Goal: Task Accomplishment & Management: Complete application form

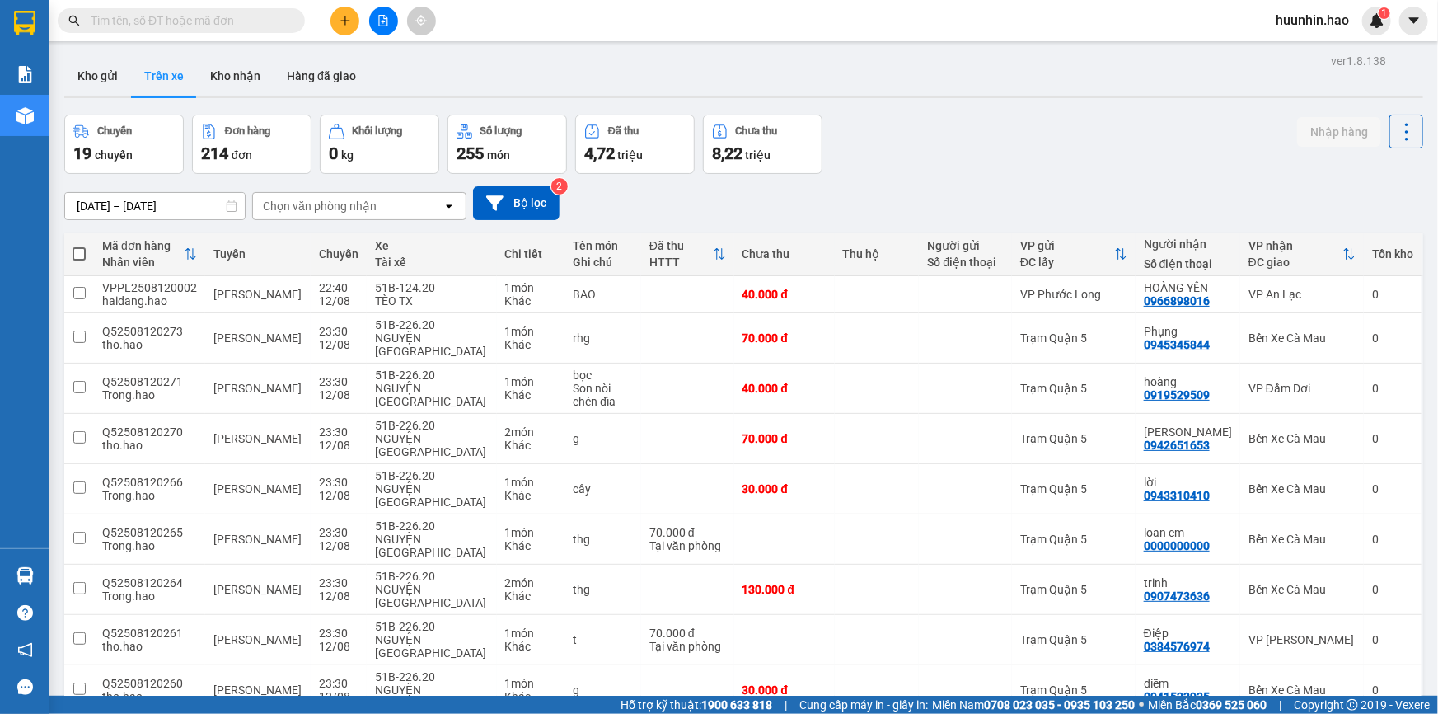
click at [346, 20] on icon "plus" at bounding box center [346, 21] width 12 height 12
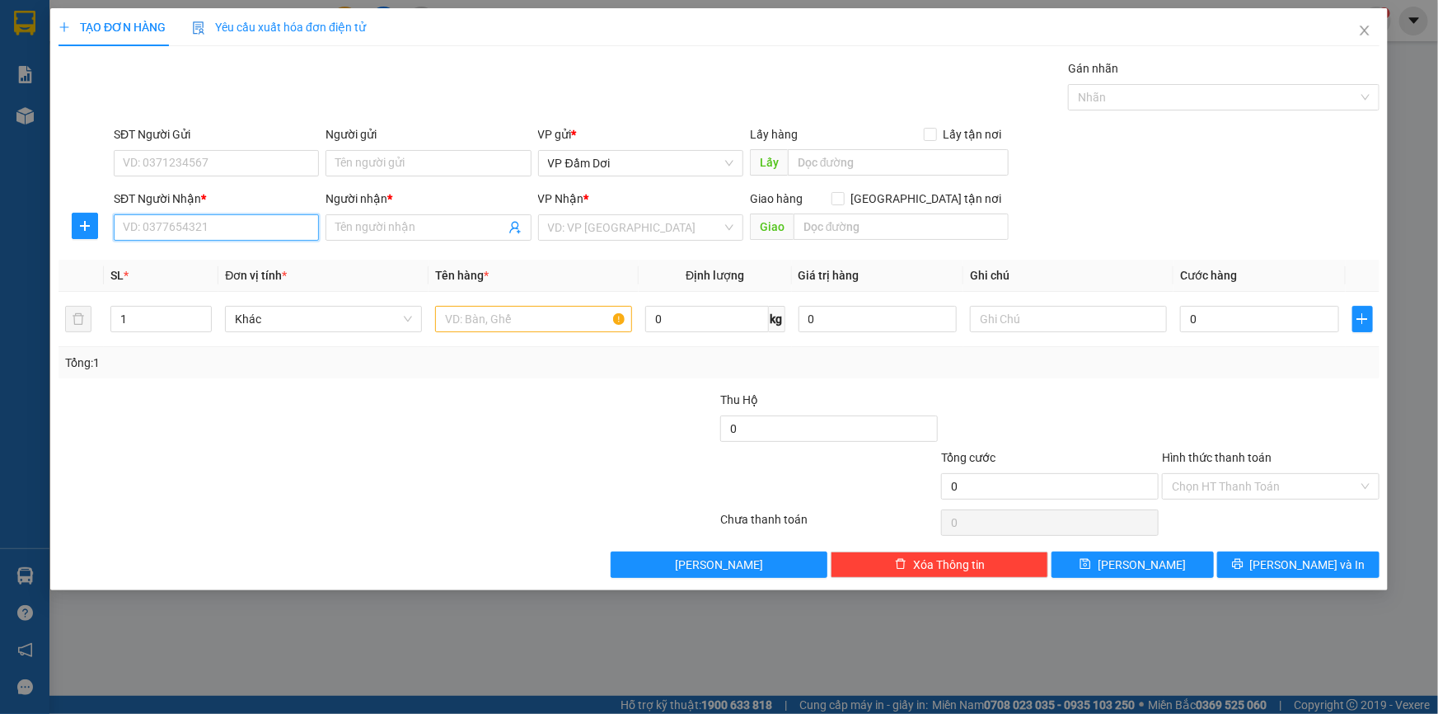
click at [236, 229] on input "SĐT Người Nhận *" at bounding box center [216, 227] width 205 height 26
type input "0949219498"
click at [378, 221] on input "Người nhận *" at bounding box center [419, 227] width 169 height 18
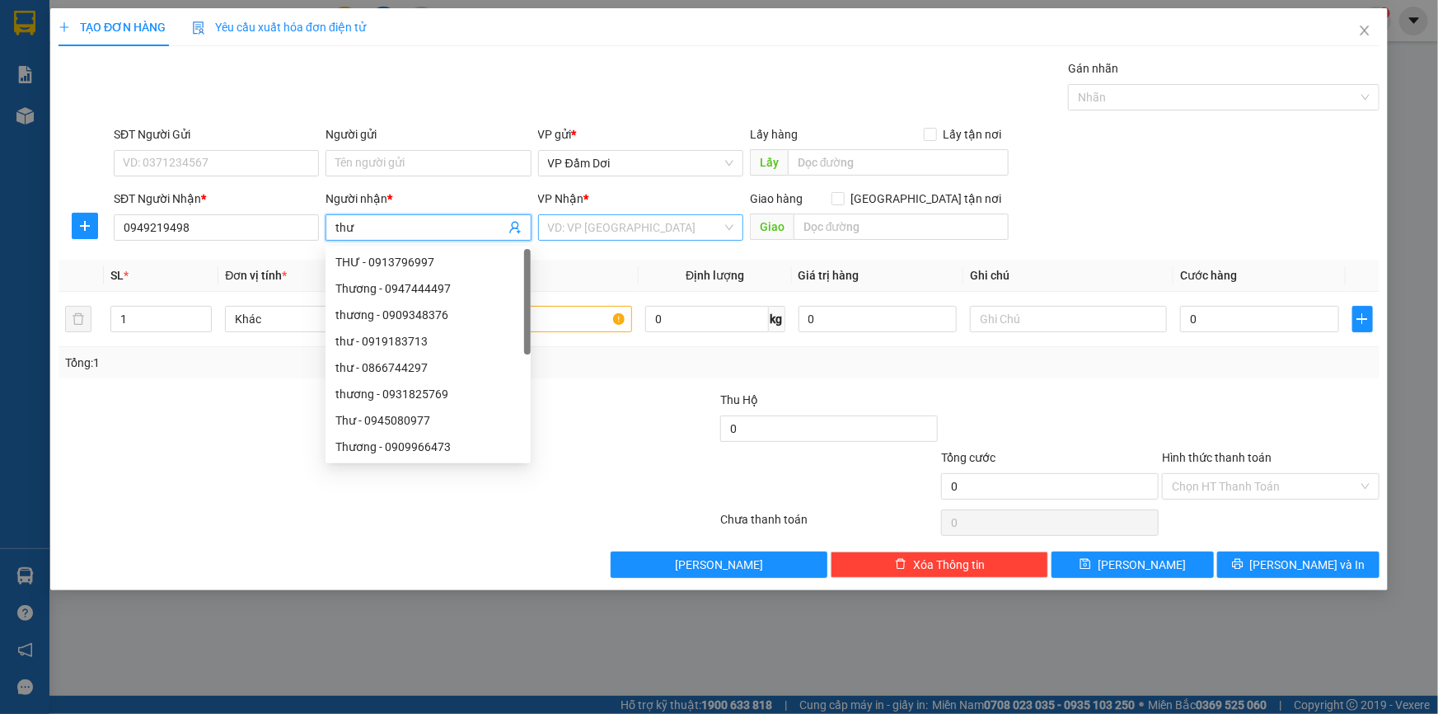
type input "thư"
click at [593, 239] on input "search" at bounding box center [635, 227] width 174 height 25
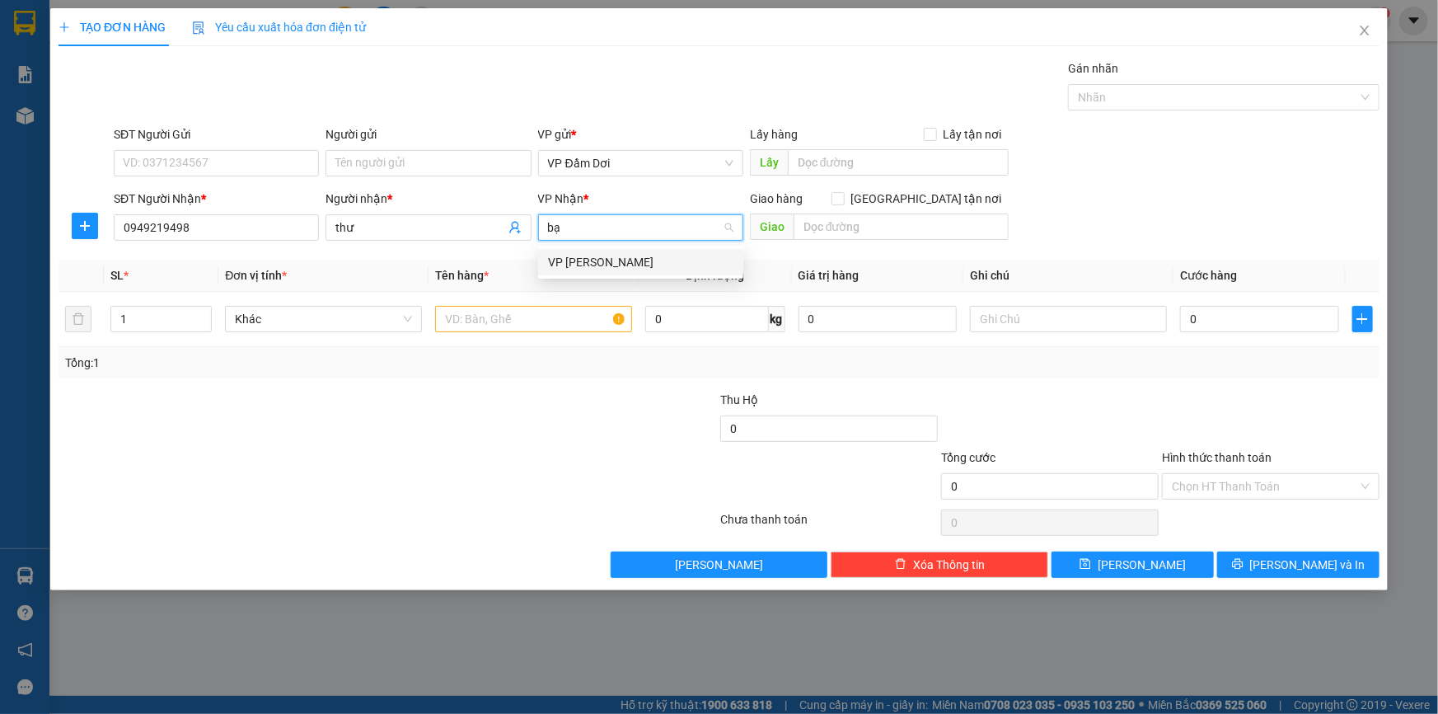
type input "bạc"
click at [614, 259] on div "VP [PERSON_NAME]" at bounding box center [640, 262] width 185 height 18
click at [503, 332] on input "text" at bounding box center [533, 319] width 197 height 26
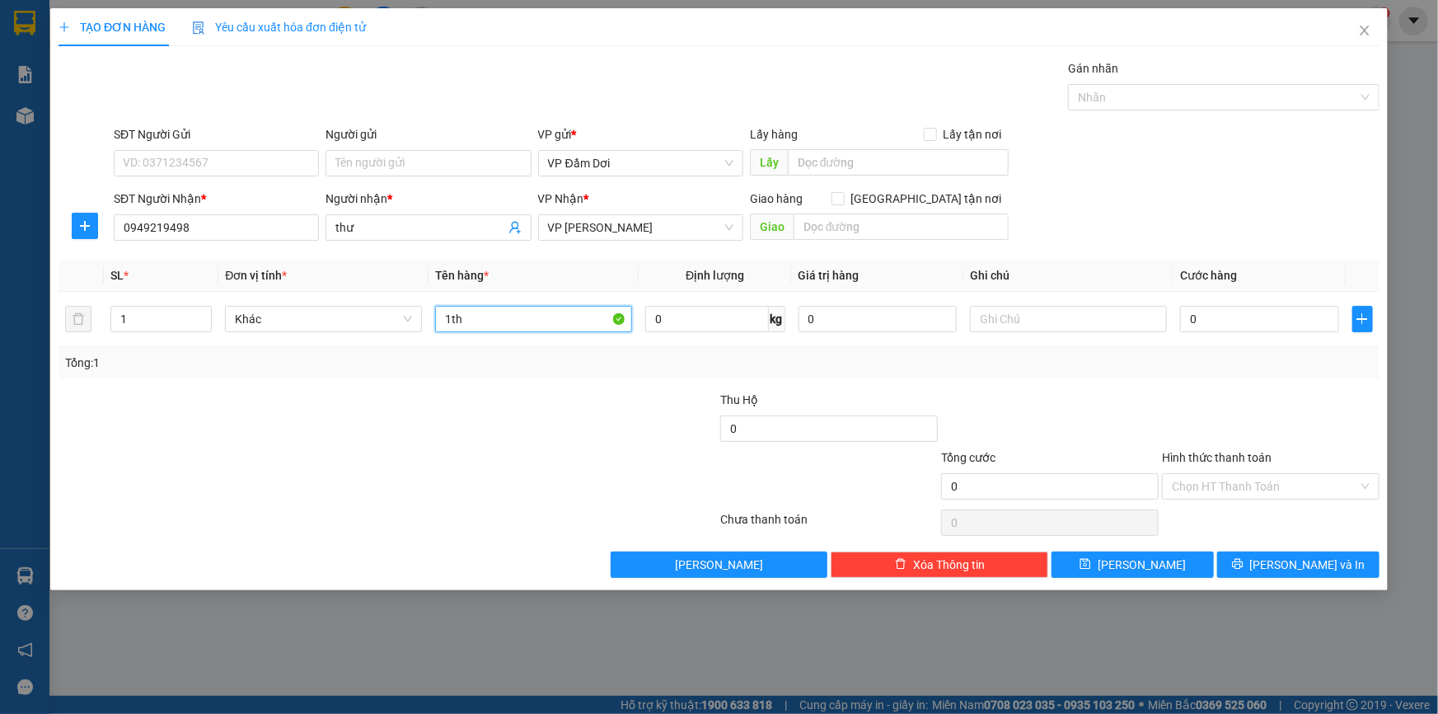
type input "1th"
drag, startPoint x: 724, startPoint y: 409, endPoint x: 903, endPoint y: 473, distance: 190.8
click at [862, 461] on div "Transit Pickup Surcharge Ids Transit Deliver Surcharge Ids Transit Deliver Surc…" at bounding box center [719, 318] width 1321 height 518
drag, startPoint x: 1217, startPoint y: 289, endPoint x: 1214, endPoint y: 305, distance: 16.0
click at [1217, 291] on th "Cước hàng" at bounding box center [1260, 276] width 172 height 32
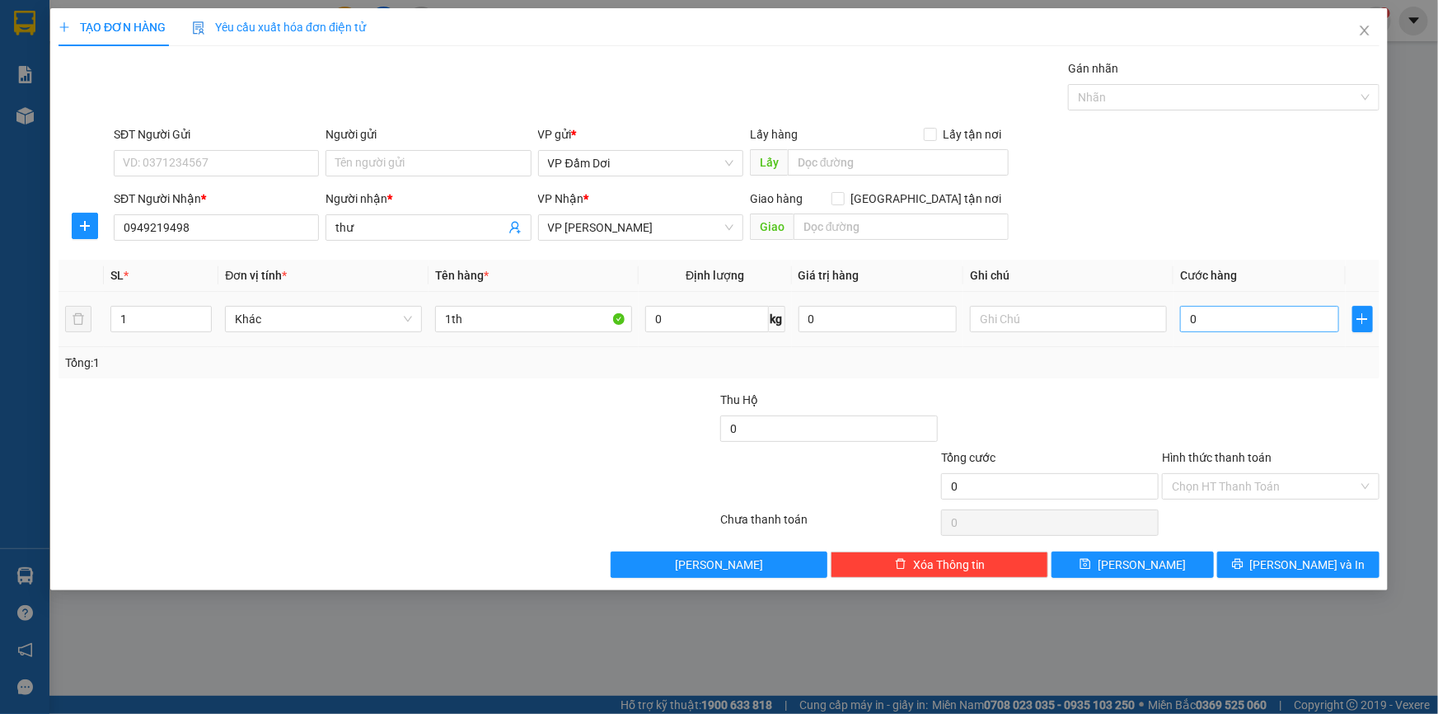
click at [1213, 311] on div "0" at bounding box center [1259, 318] width 159 height 33
click at [1209, 315] on input "0" at bounding box center [1259, 319] width 159 height 26
type input "004"
type input "4"
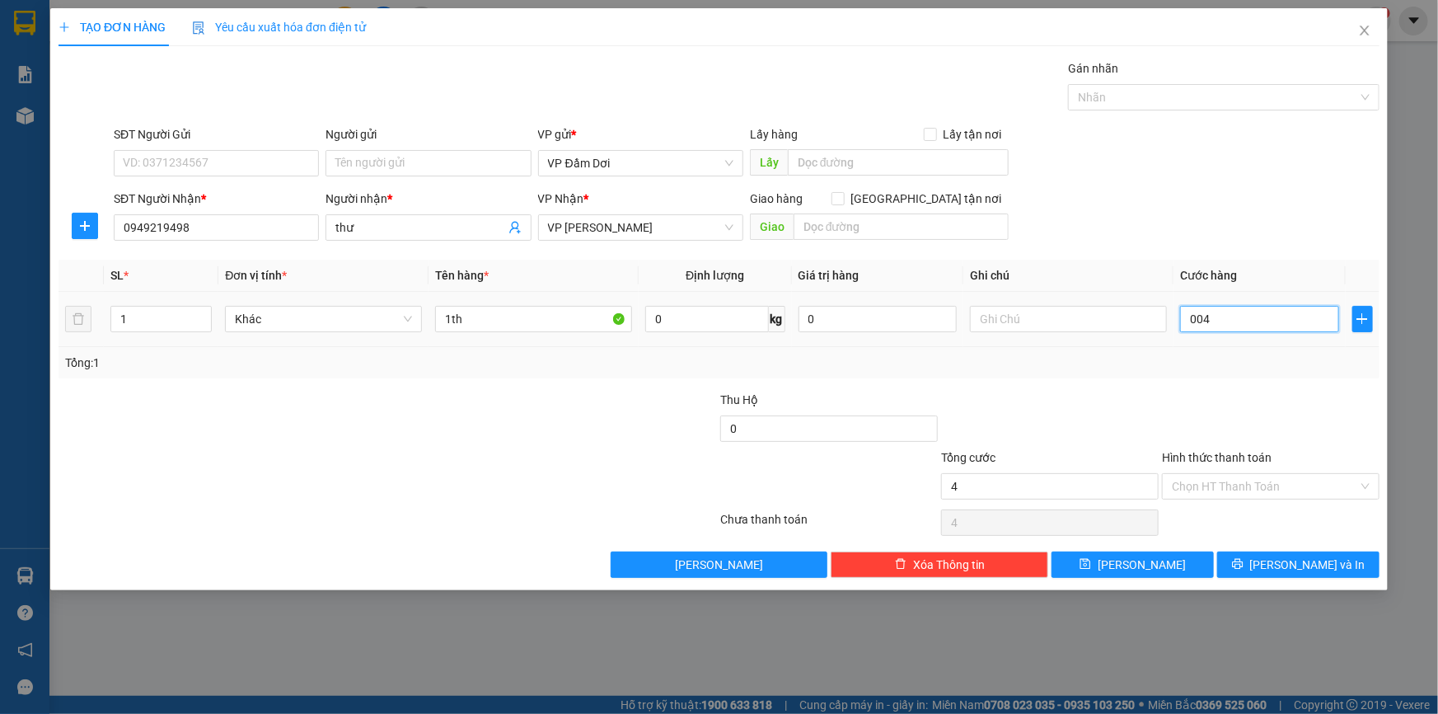
type input "0.040"
type input "40"
type input "00.400"
type input "400"
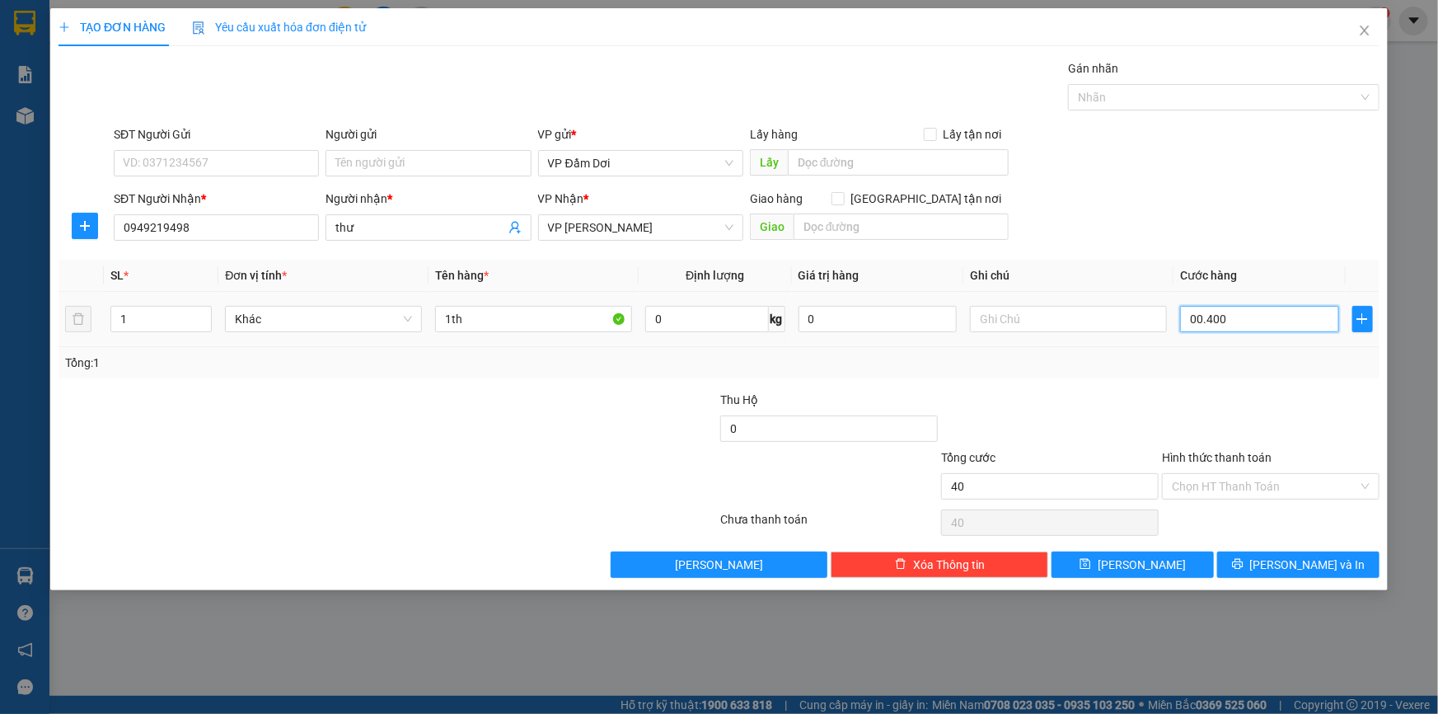
type input "400"
type input "0.004.000"
type input "4.000"
type input "000.040.000"
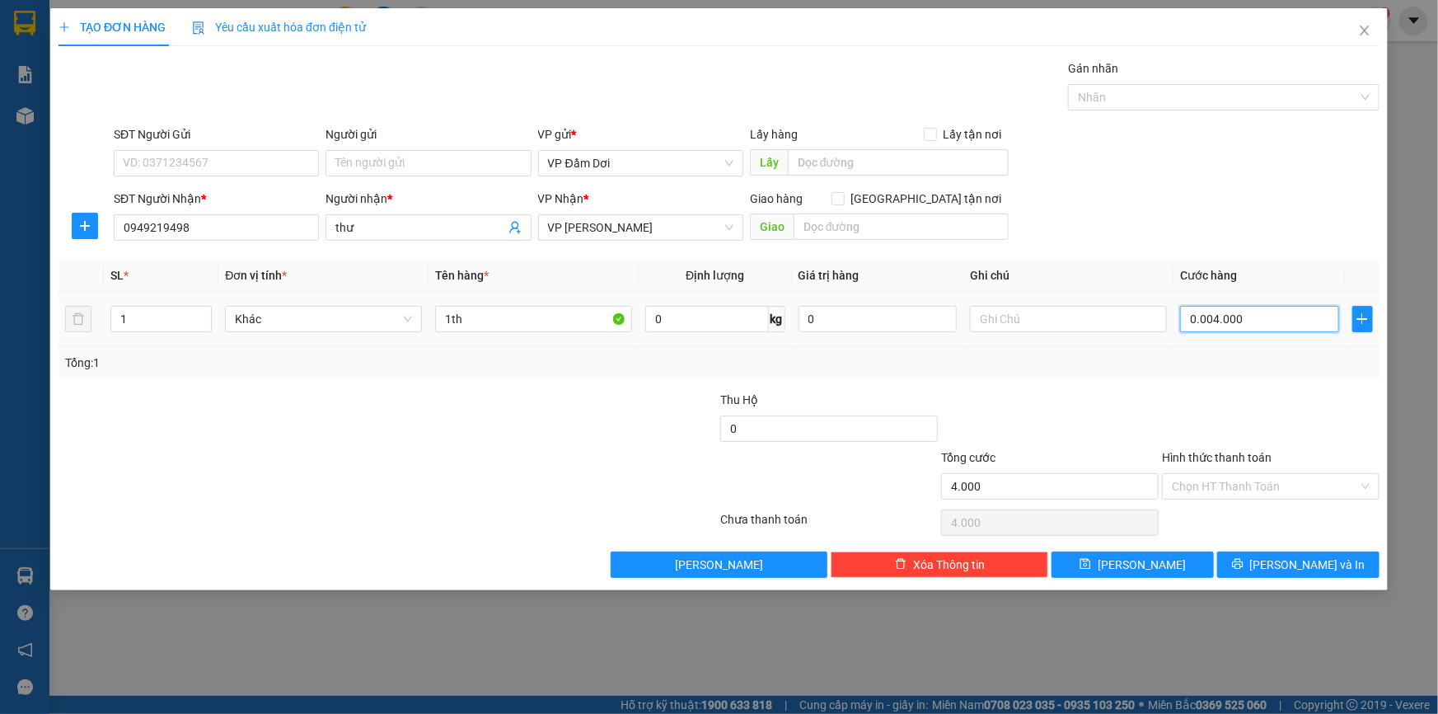
type input "40.000"
click at [1240, 337] on td "0.040.000" at bounding box center [1260, 319] width 172 height 55
type input "40.000"
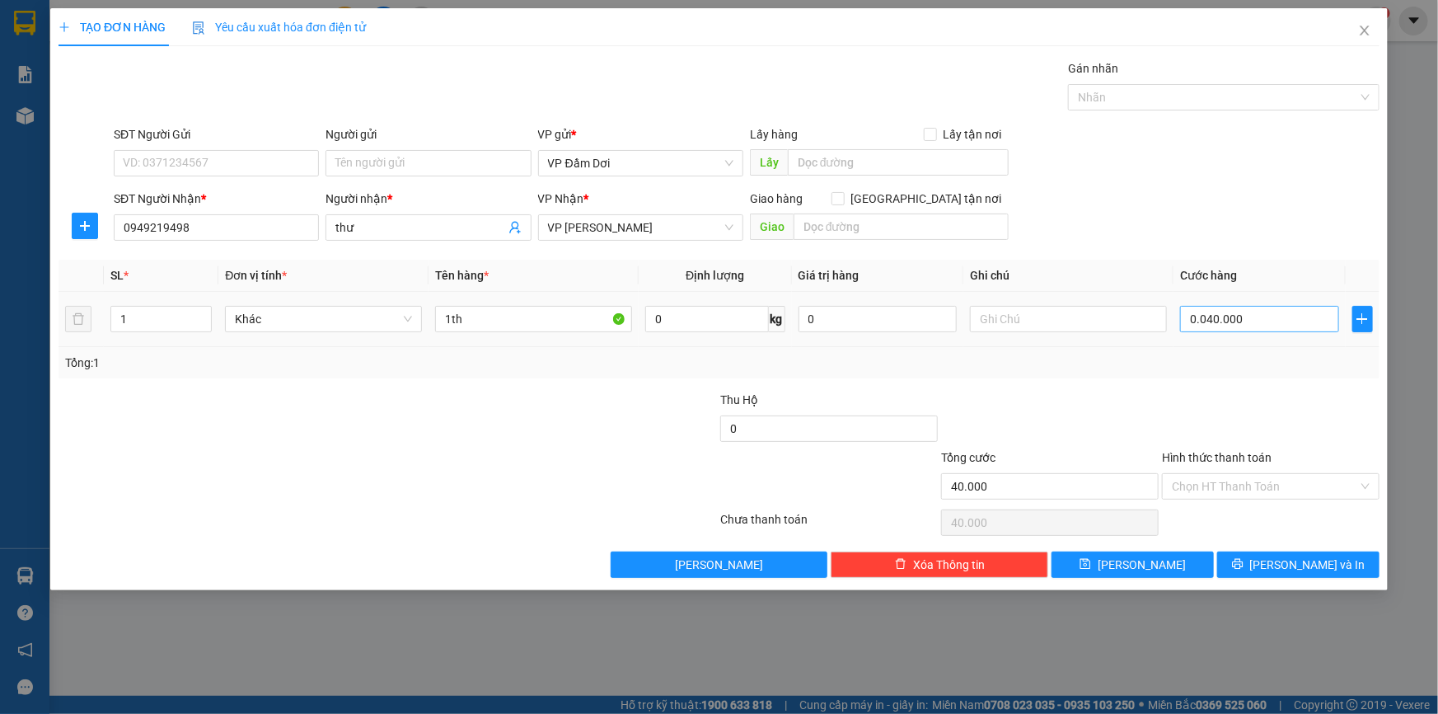
type input "40.000"
click at [1259, 577] on button "[PERSON_NAME] và In" at bounding box center [1298, 564] width 162 height 26
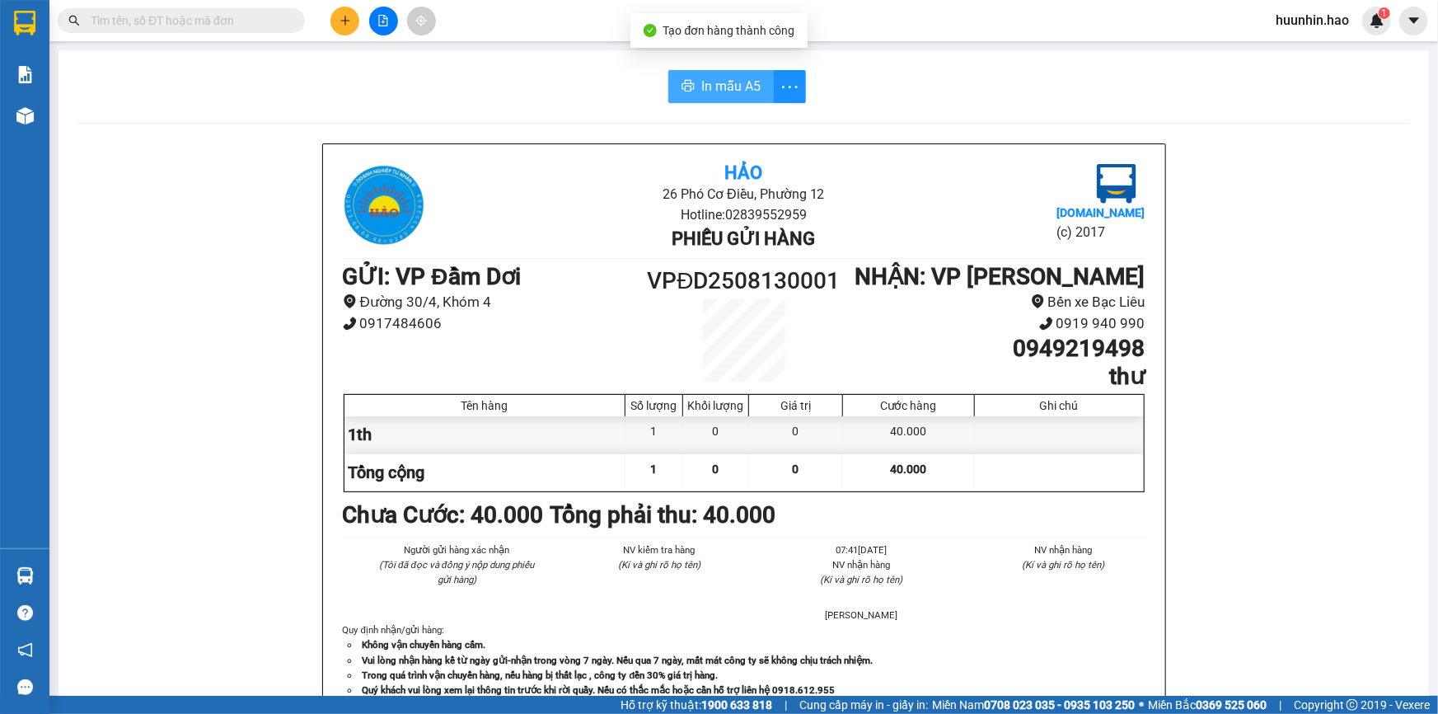
click at [682, 83] on icon "printer" at bounding box center [688, 85] width 13 height 13
